Goal: Task Accomplishment & Management: Use online tool/utility

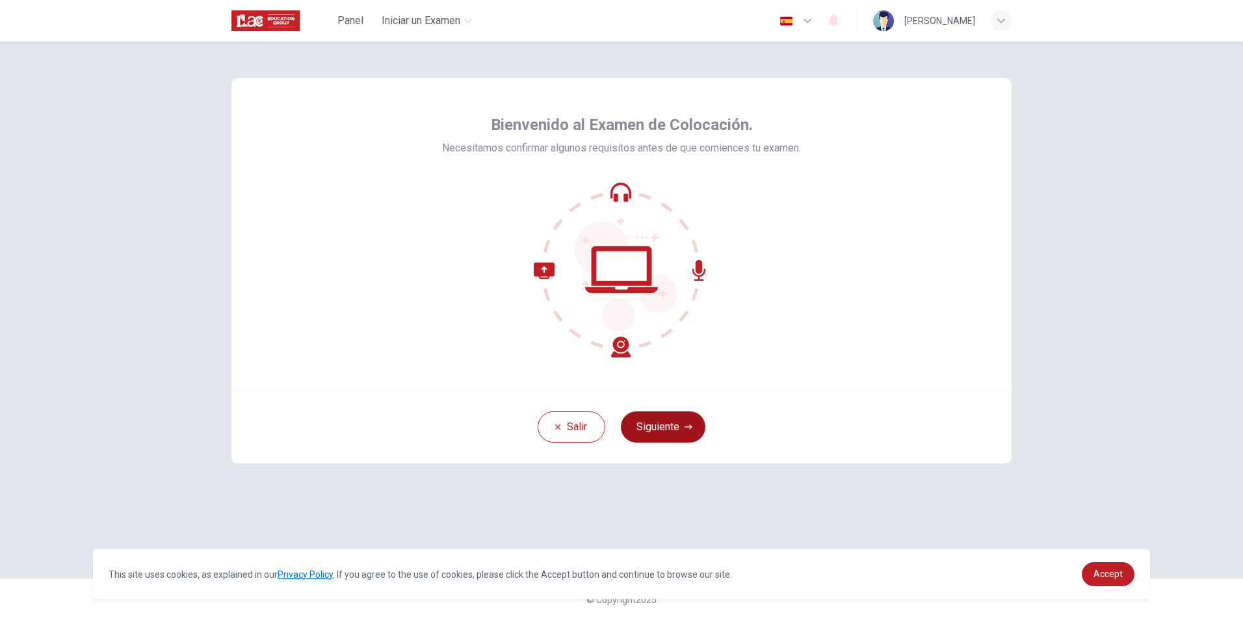
click at [671, 426] on button "Siguiente" at bounding box center [663, 427] width 85 height 31
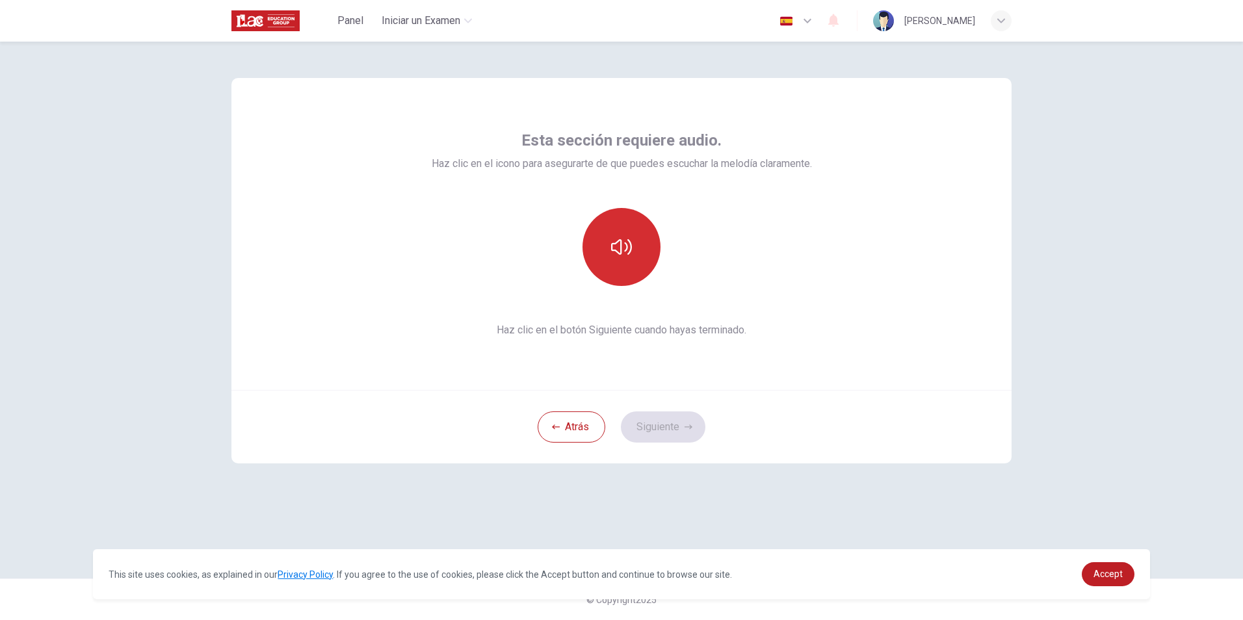
click at [642, 267] on button "button" at bounding box center [622, 247] width 78 height 78
click at [625, 248] on icon "button" at bounding box center [621, 247] width 21 height 21
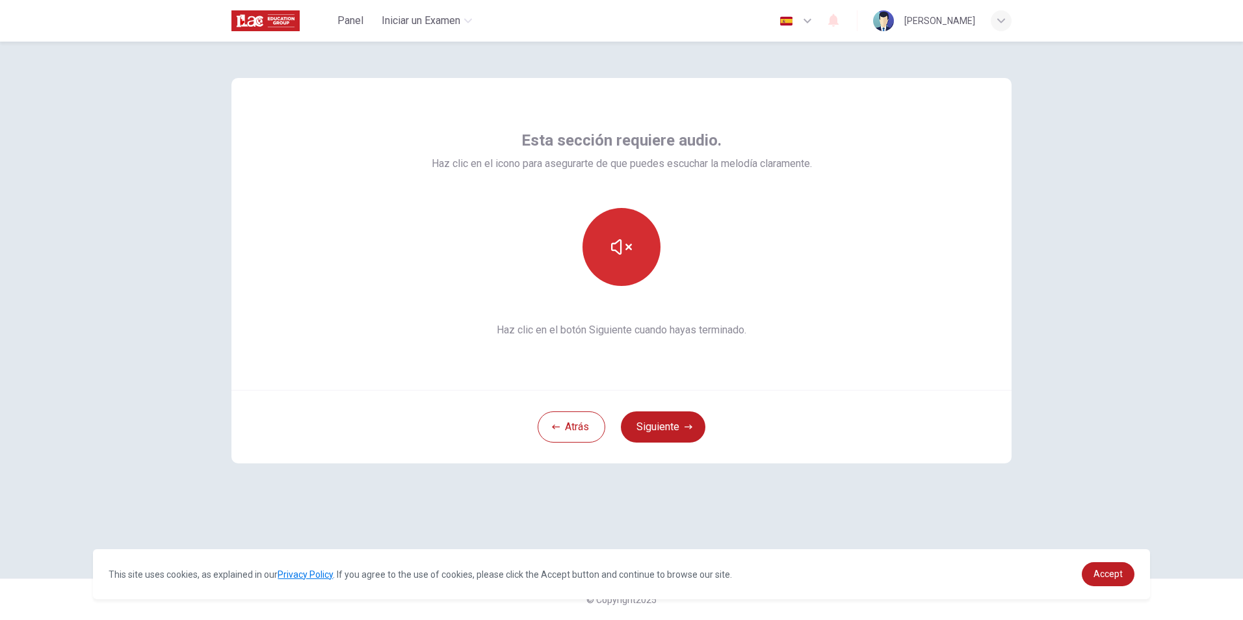
click at [625, 248] on icon "button" at bounding box center [621, 247] width 21 height 21
click at [633, 426] on button "Siguiente" at bounding box center [663, 427] width 85 height 31
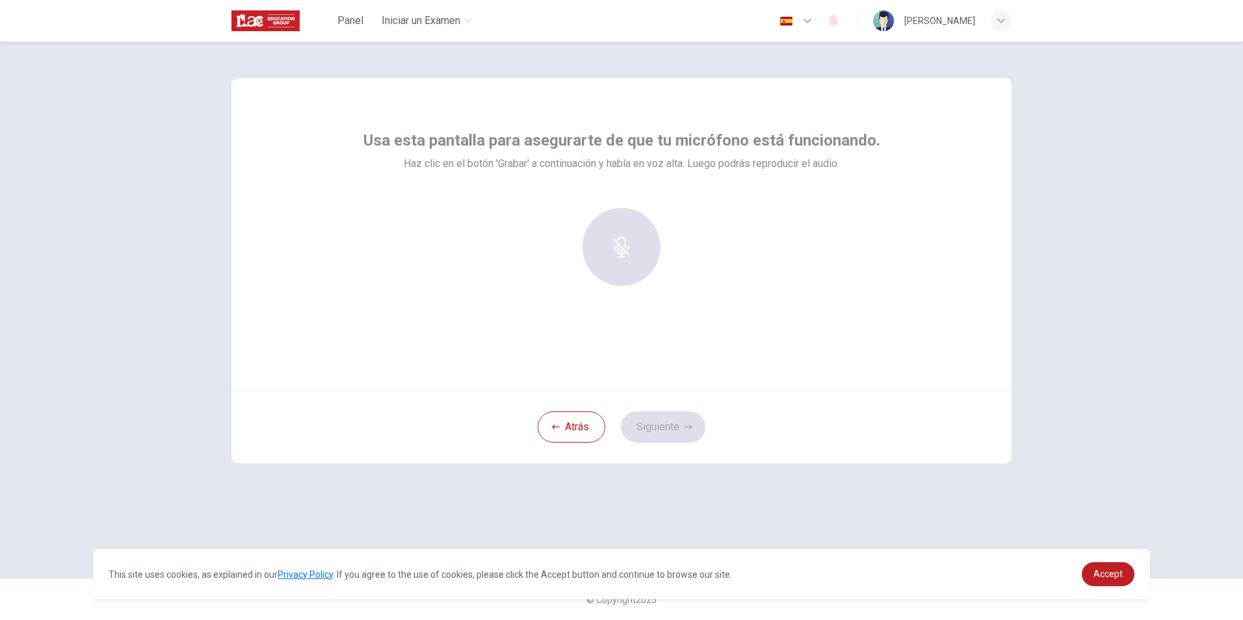
click at [633, 265] on div at bounding box center [621, 247] width 140 height 78
click at [644, 243] on div at bounding box center [621, 247] width 140 height 78
click at [641, 243] on div at bounding box center [621, 247] width 140 height 78
click at [612, 241] on div at bounding box center [621, 247] width 140 height 78
click at [642, 233] on div "Grabar" at bounding box center [622, 247] width 78 height 78
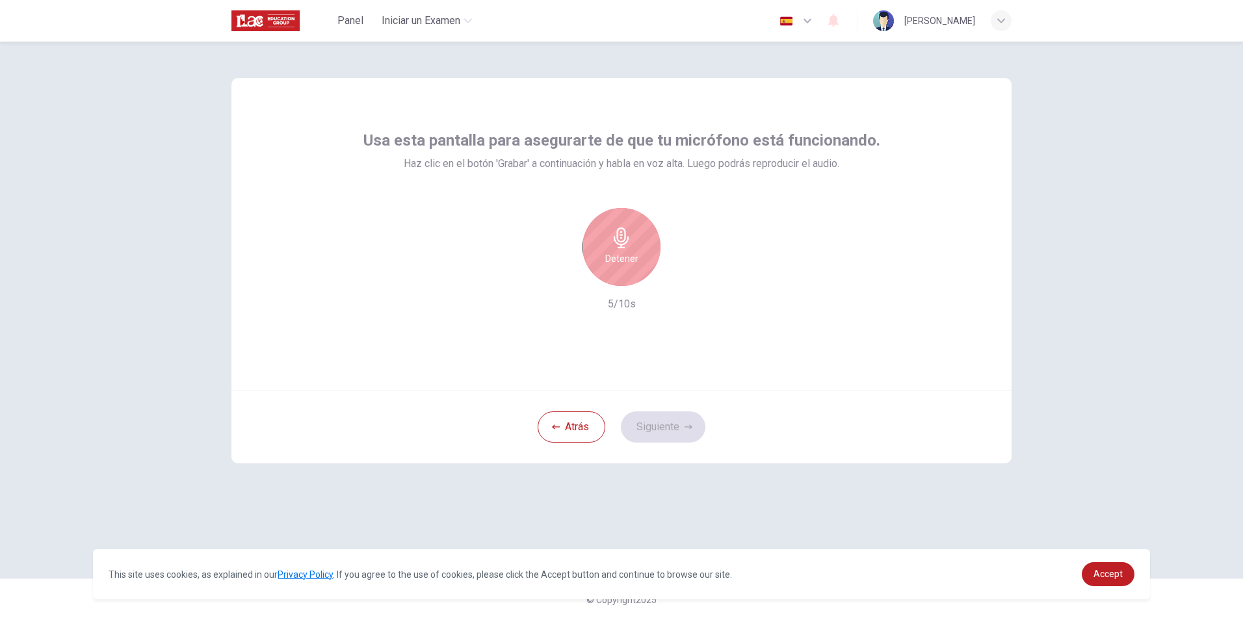
click at [608, 270] on div "Detener" at bounding box center [622, 247] width 78 height 78
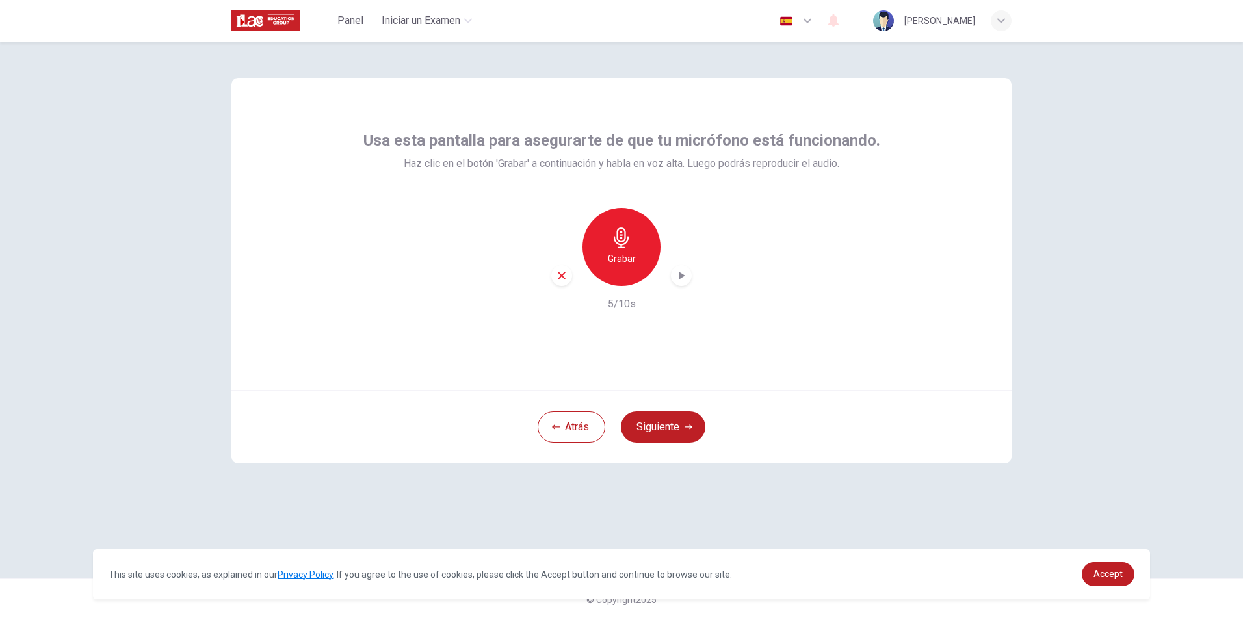
click at [687, 270] on icon "button" at bounding box center [681, 275] width 13 height 13
click at [639, 425] on button "Siguiente" at bounding box center [663, 427] width 85 height 31
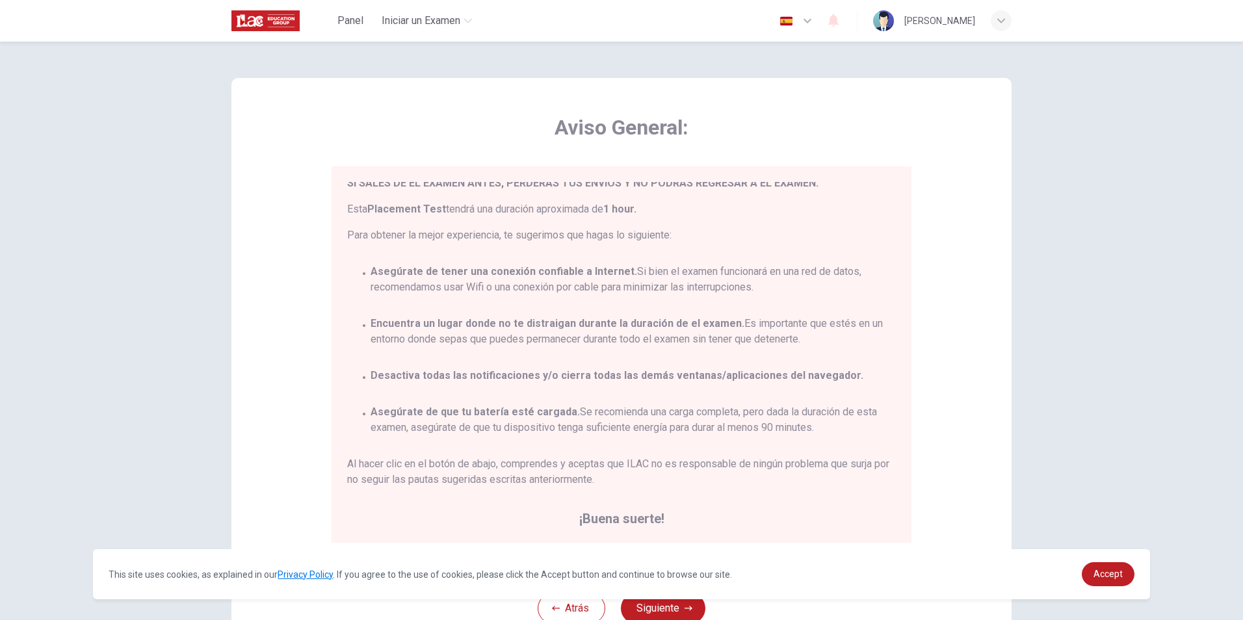
scroll to position [76, 0]
